Goal: Check status: Check status

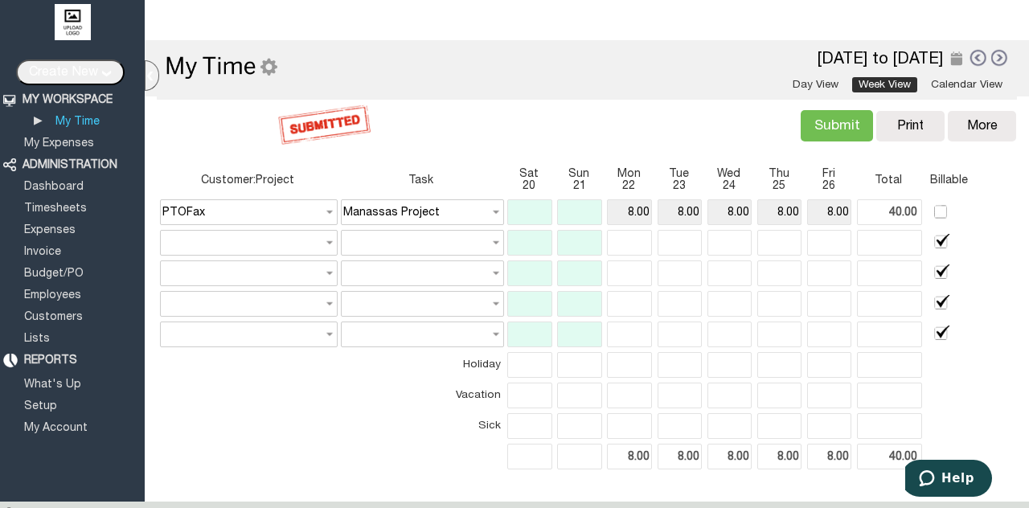
click at [969, 55] on link at bounding box center [978, 57] width 18 height 18
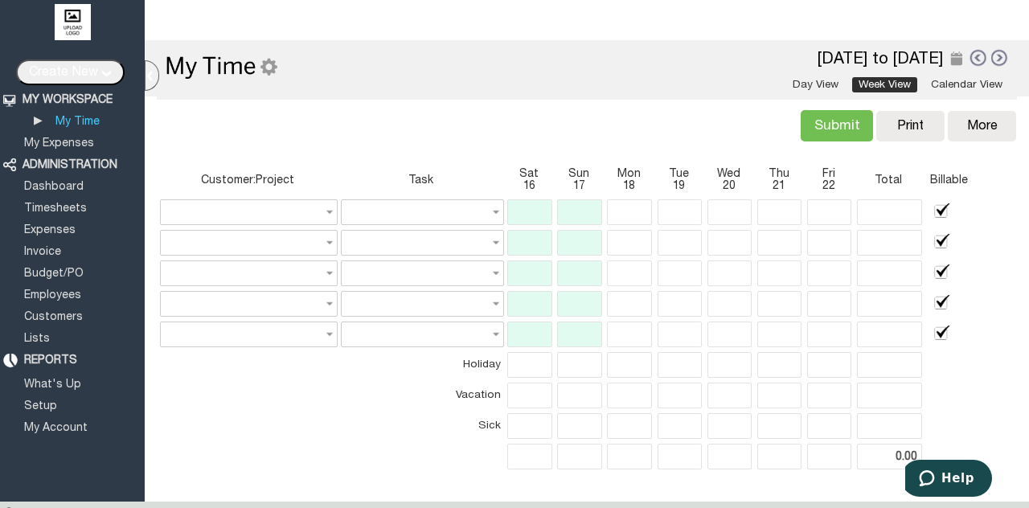
click at [991, 58] on link at bounding box center [1000, 58] width 18 height 18
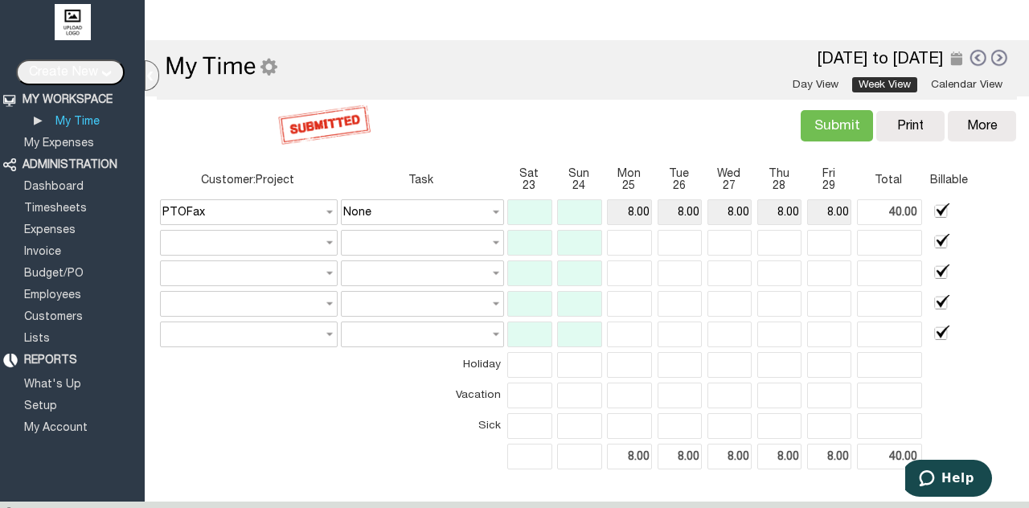
click at [991, 58] on link at bounding box center [1000, 58] width 18 height 18
